Goal: Browse casually

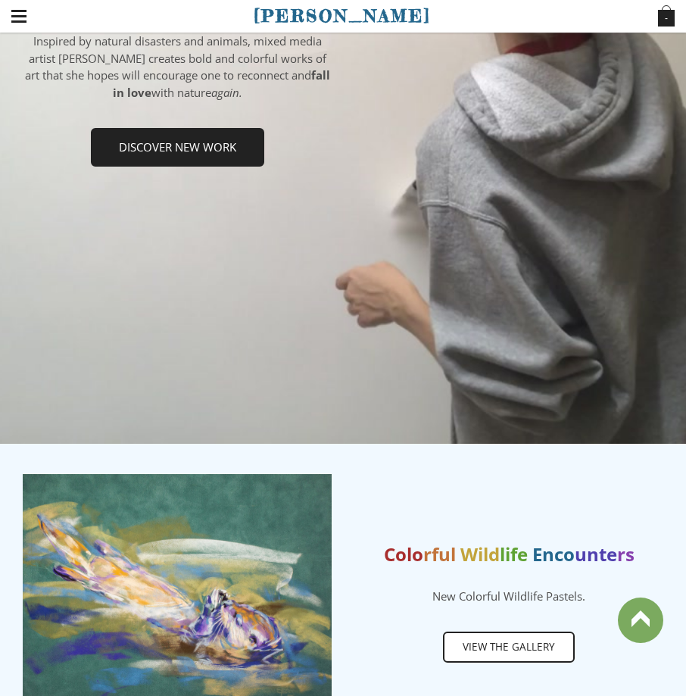
scroll to position [606, 0]
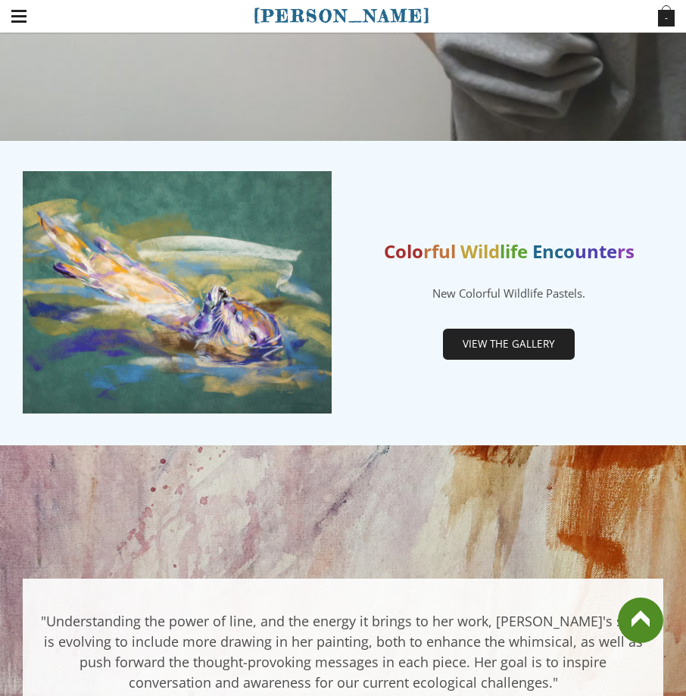
click at [523, 342] on span "View the gallery" at bounding box center [508, 344] width 129 height 29
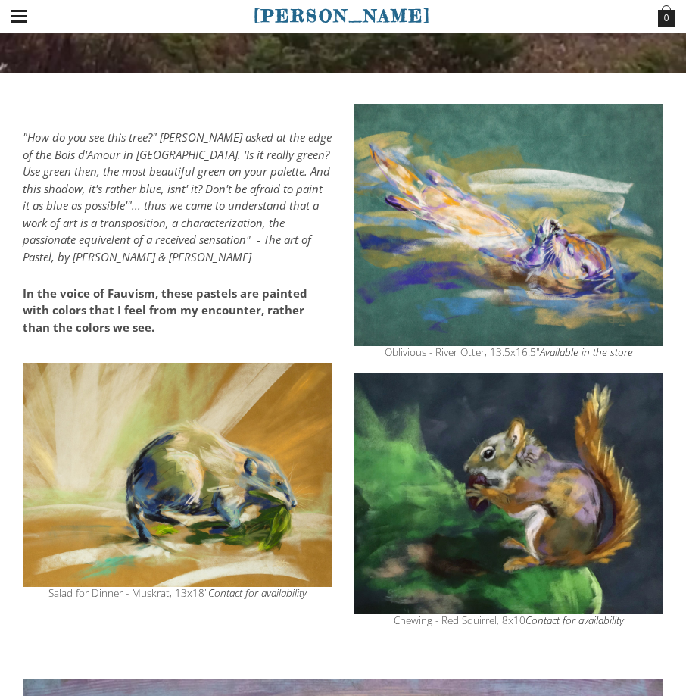
scroll to position [454, 0]
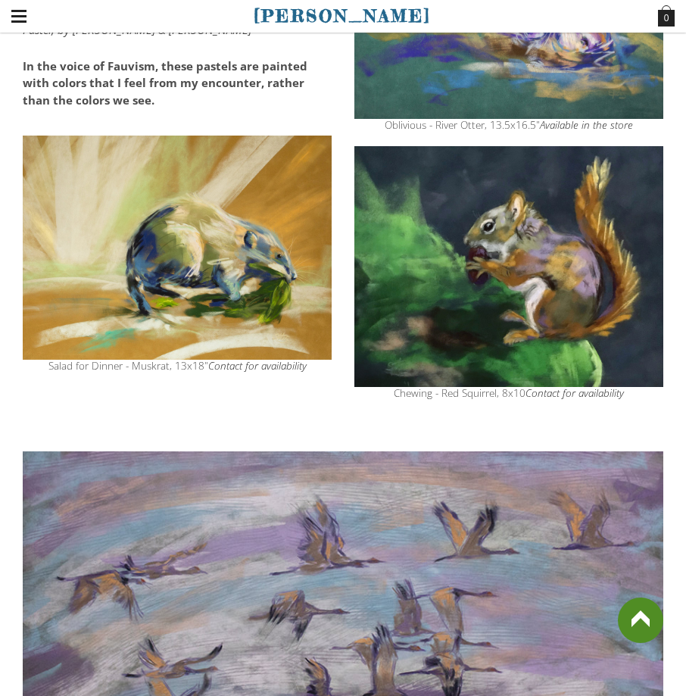
click at [204, 235] on img at bounding box center [177, 247] width 309 height 225
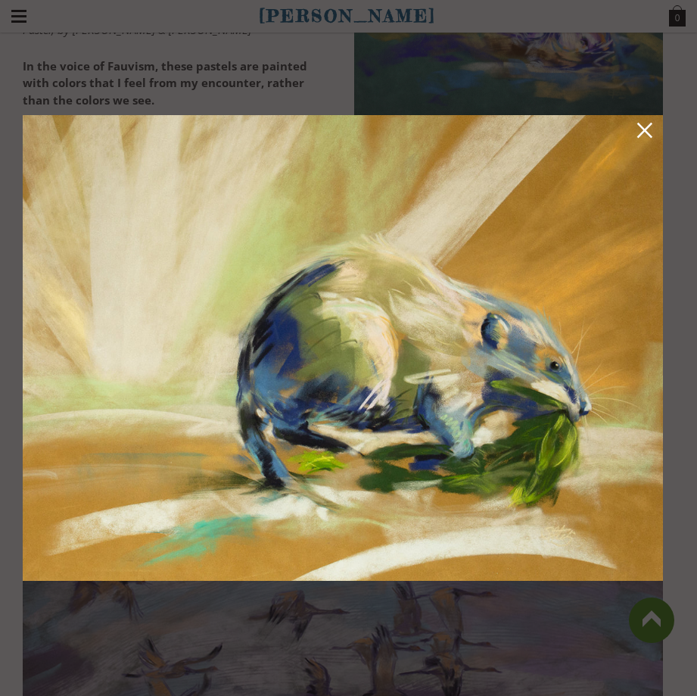
click at [634, 135] on img at bounding box center [343, 347] width 640 height 465
click at [655, 135] on img at bounding box center [343, 347] width 640 height 465
click at [649, 133] on link at bounding box center [644, 132] width 21 height 23
